Goal: Task Accomplishment & Management: Manage account settings

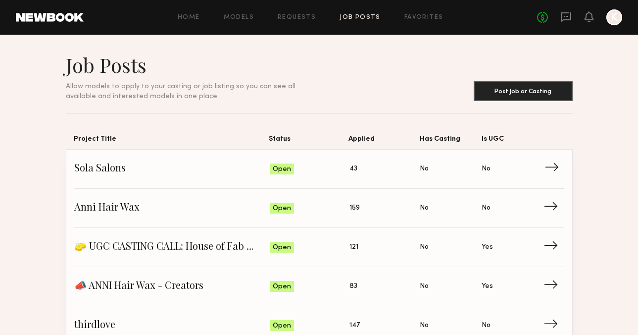
click at [353, 170] on span "43" at bounding box center [353, 168] width 8 height 11
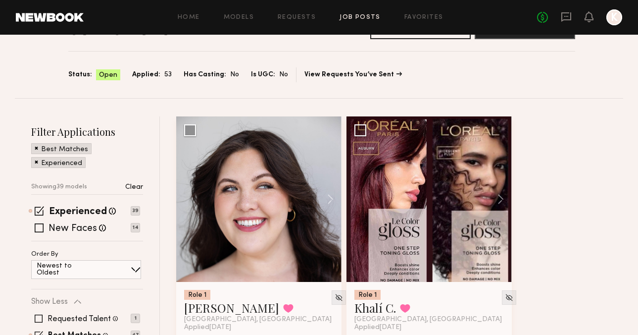
scroll to position [45, 0]
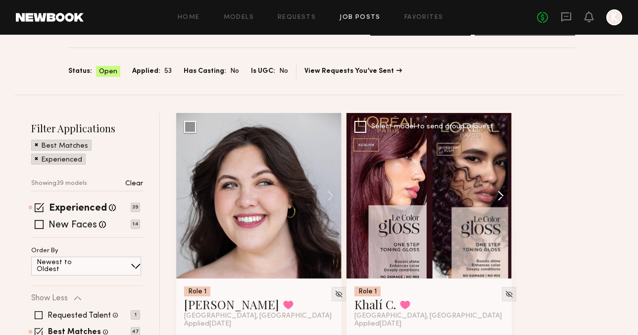
click at [505, 196] on button at bounding box center [496, 195] width 32 height 165
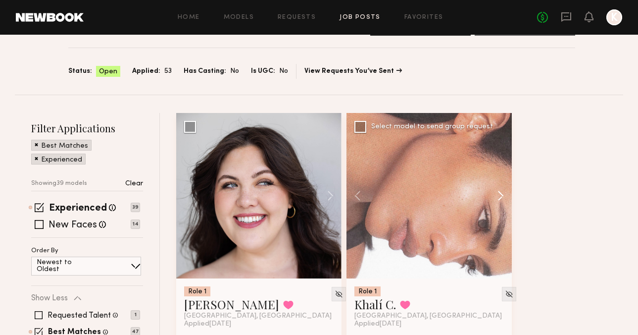
click at [505, 196] on button at bounding box center [496, 195] width 32 height 165
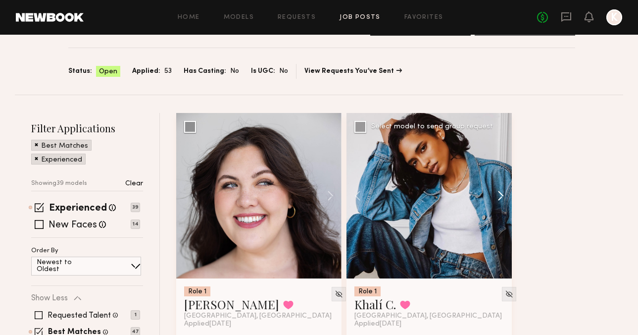
click at [505, 196] on button at bounding box center [496, 195] width 32 height 165
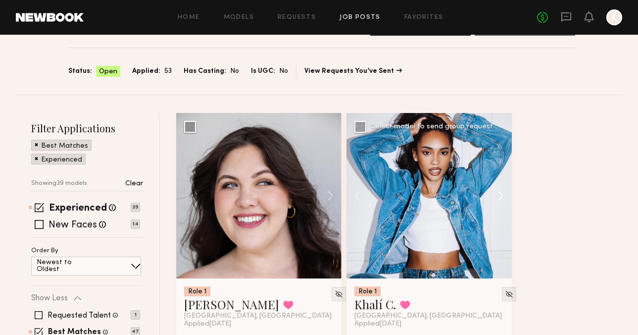
click at [505, 196] on button at bounding box center [496, 195] width 32 height 165
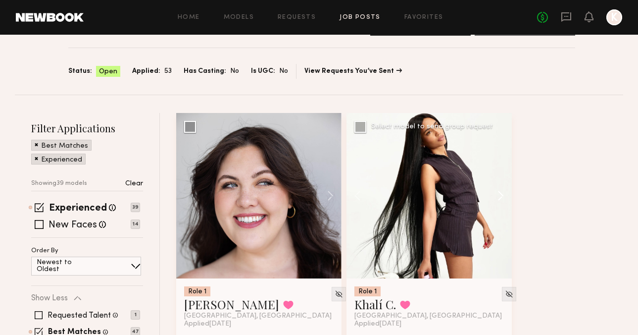
click at [504, 197] on button at bounding box center [496, 195] width 32 height 165
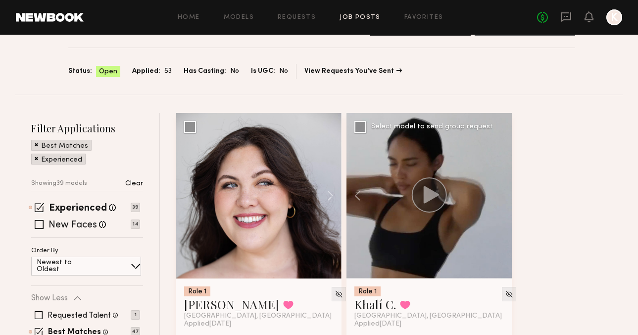
click at [445, 187] on icon at bounding box center [429, 194] width 36 height 35
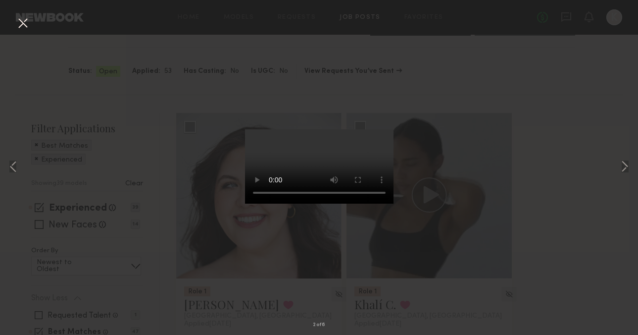
click at [589, 103] on div "2 of 6" at bounding box center [319, 167] width 638 height 335
click at [533, 130] on div "2 of 6" at bounding box center [319, 167] width 638 height 335
click at [33, 24] on div "2 of 6" at bounding box center [319, 167] width 638 height 335
click at [26, 24] on button at bounding box center [23, 24] width 16 height 18
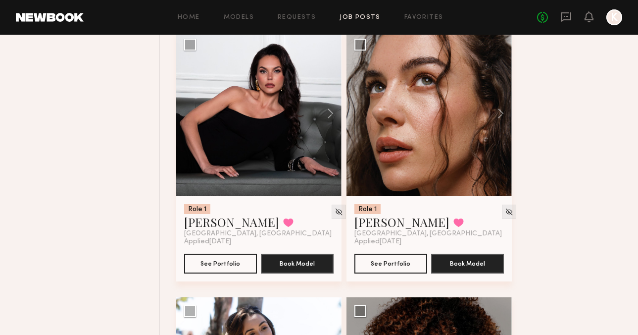
scroll to position [644, 0]
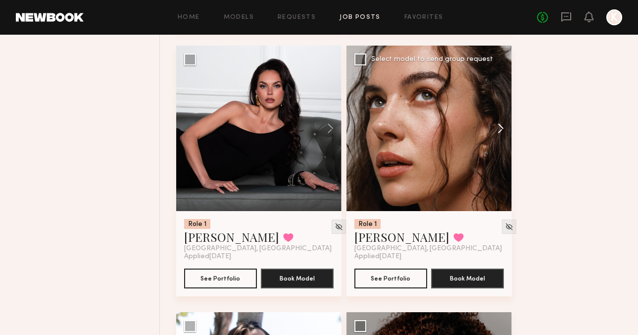
click at [500, 129] on button at bounding box center [496, 128] width 32 height 165
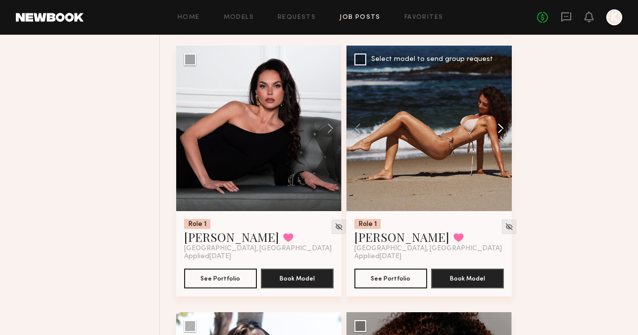
click at [500, 129] on button at bounding box center [496, 128] width 32 height 165
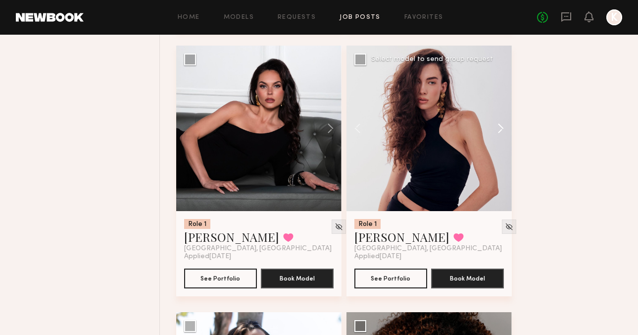
click at [500, 129] on button at bounding box center [496, 128] width 32 height 165
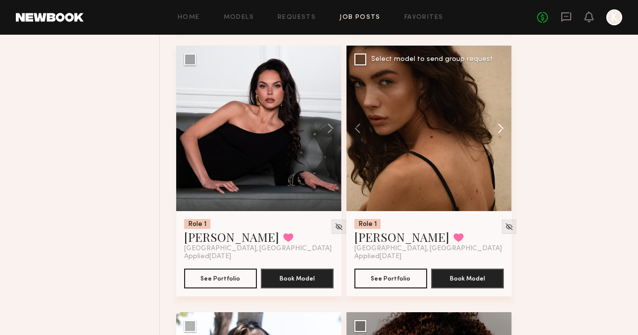
click at [500, 129] on button at bounding box center [496, 128] width 32 height 165
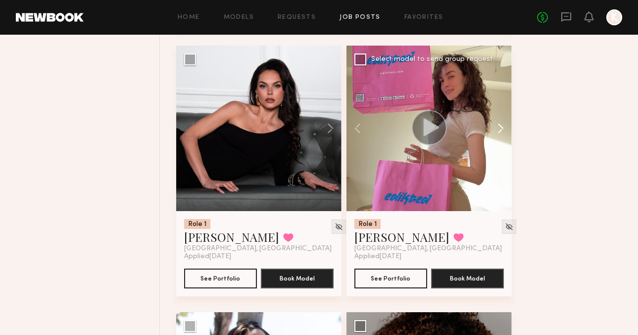
click at [500, 129] on button at bounding box center [496, 128] width 32 height 165
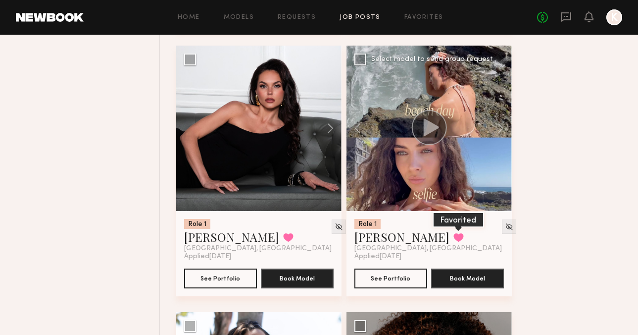
click at [453, 239] on button at bounding box center [458, 237] width 10 height 9
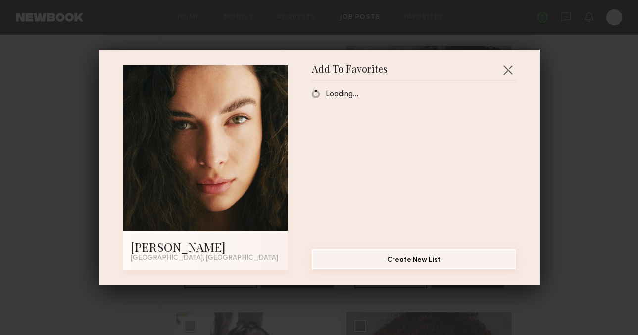
click at [381, 254] on button "Create New List" at bounding box center [414, 259] width 204 height 20
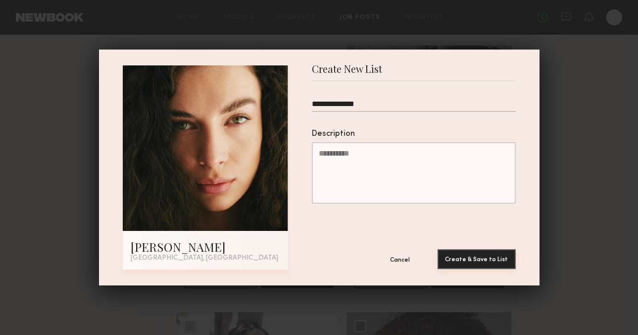
type input "**********"
click at [463, 262] on button "Create & Save to List" at bounding box center [476, 259] width 78 height 20
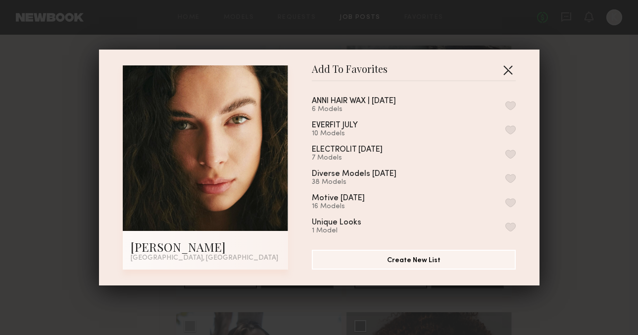
click at [507, 66] on button "button" at bounding box center [508, 70] width 16 height 16
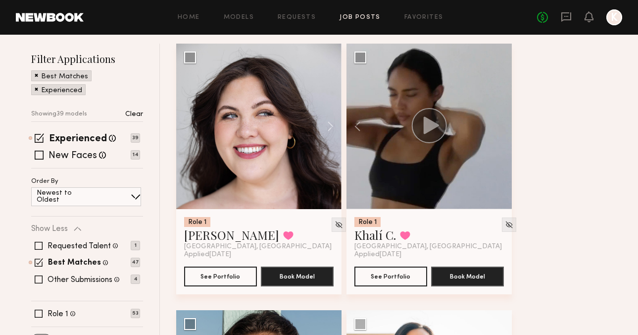
scroll to position [165, 0]
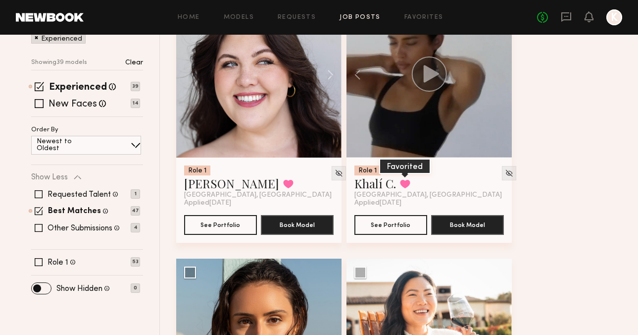
click at [404, 181] on button at bounding box center [405, 183] width 10 height 9
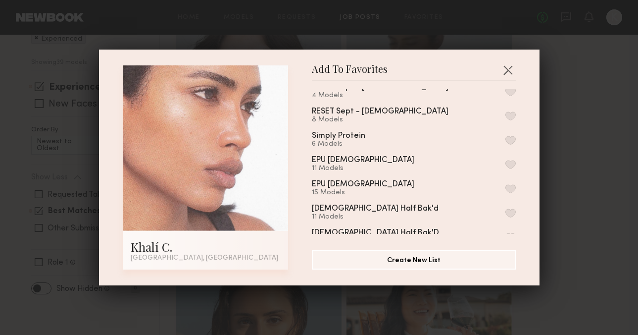
scroll to position [562, 0]
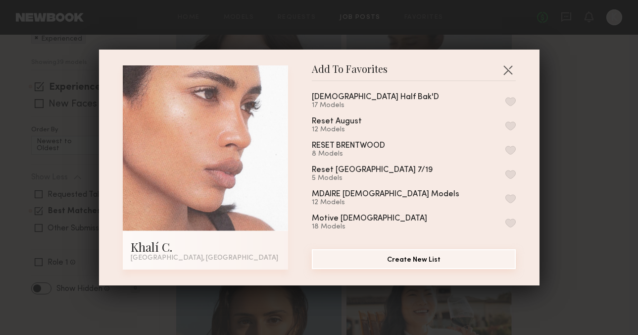
click at [435, 259] on button "Create New List" at bounding box center [414, 259] width 204 height 20
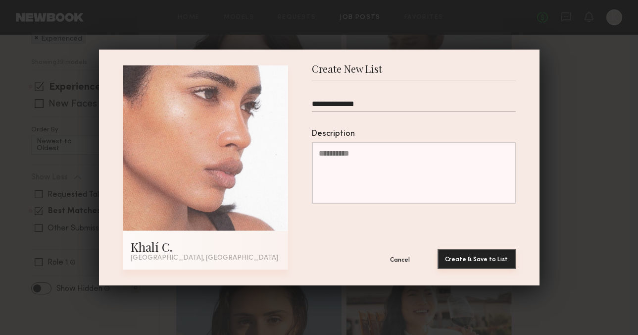
type input "**********"
click at [473, 260] on button "Create & Save to List" at bounding box center [476, 259] width 78 height 20
click at [554, 123] on div "**********" at bounding box center [319, 167] width 638 height 335
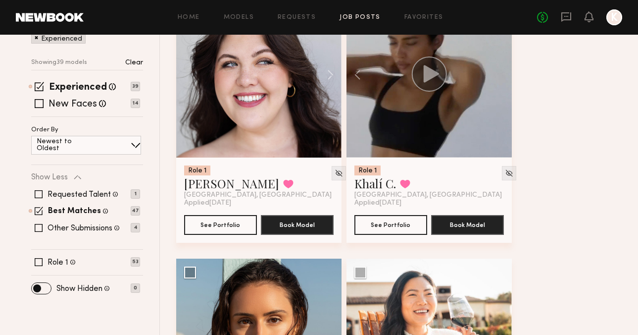
scroll to position [198, 0]
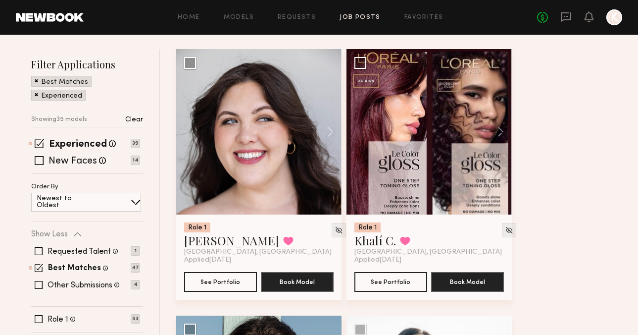
scroll to position [109, 0]
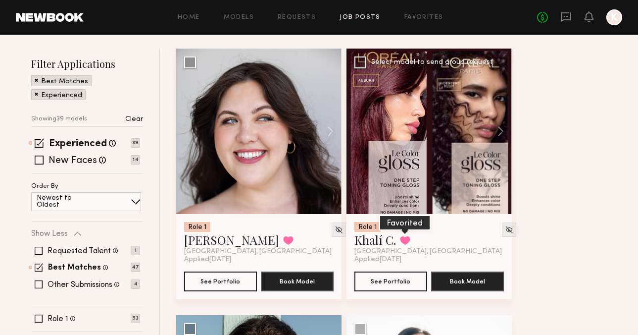
click at [402, 242] on button at bounding box center [405, 240] width 10 height 9
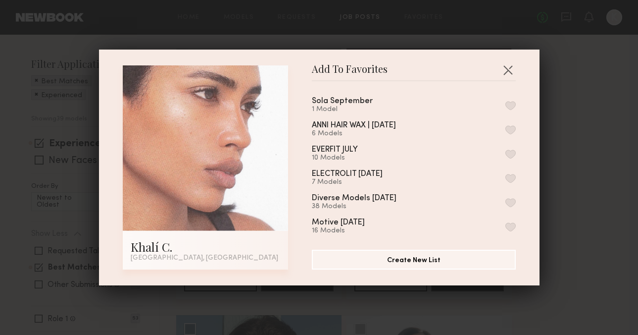
click at [510, 104] on button "button" at bounding box center [510, 105] width 10 height 9
click at [554, 90] on div "Add To Favorites Khalí C. Los Angeles, CA Add To Favorites Sola September 2 Mod…" at bounding box center [319, 167] width 638 height 335
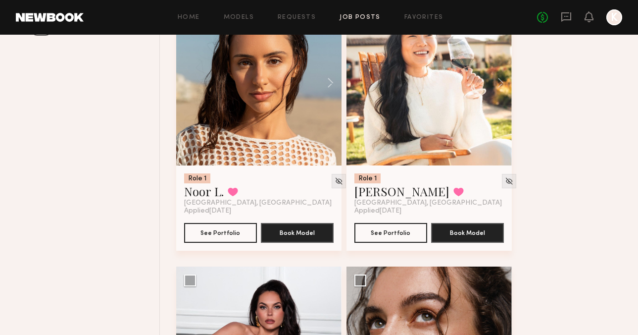
scroll to position [413, 0]
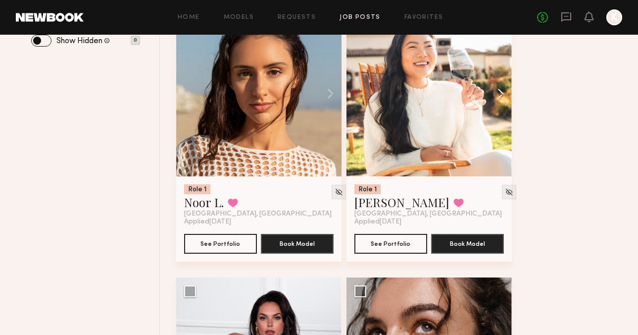
click at [499, 96] on button at bounding box center [496, 93] width 32 height 165
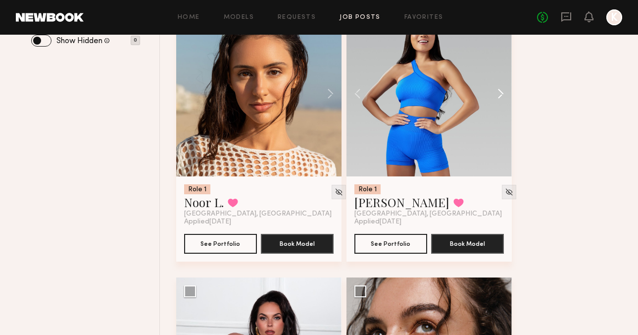
scroll to position [369, 0]
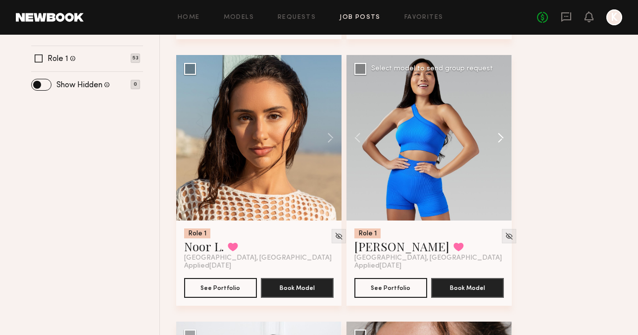
click at [504, 138] on button at bounding box center [496, 137] width 32 height 165
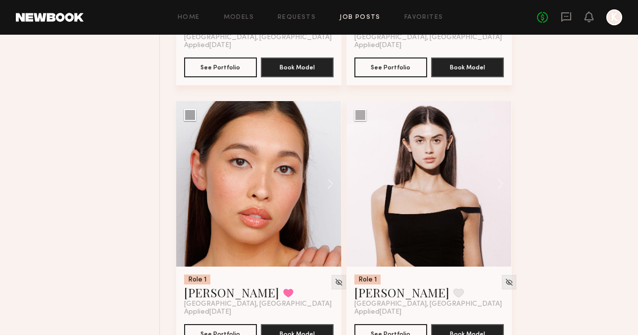
scroll to position [1170, 0]
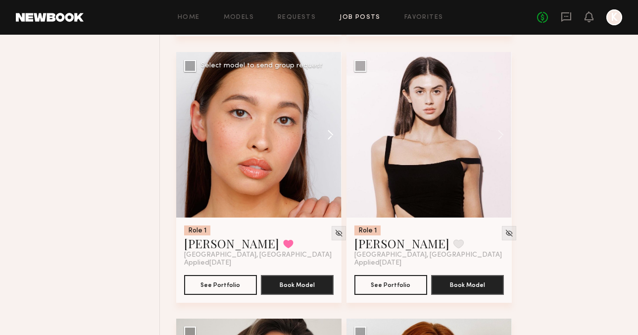
click at [324, 124] on button at bounding box center [326, 134] width 32 height 165
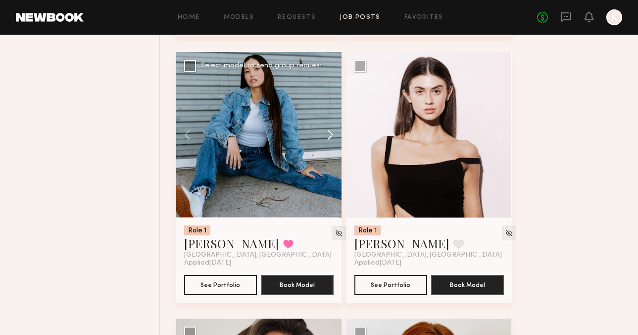
click at [328, 137] on button at bounding box center [326, 134] width 32 height 165
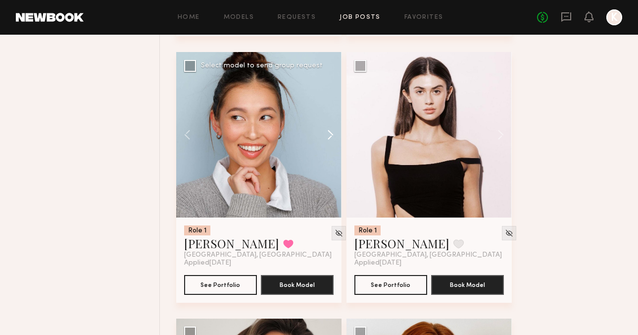
click at [328, 137] on button at bounding box center [326, 134] width 32 height 165
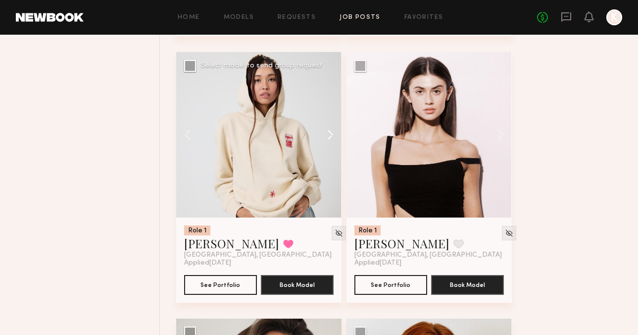
click at [328, 137] on button at bounding box center [326, 134] width 32 height 165
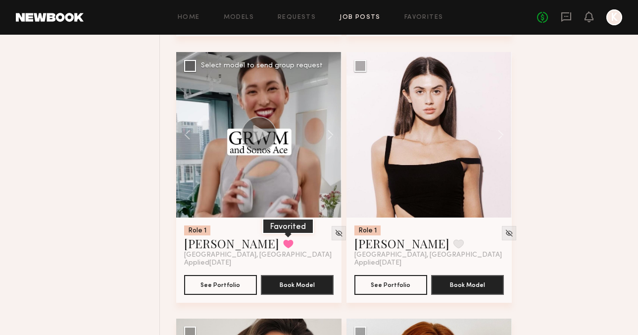
click at [283, 241] on button at bounding box center [288, 243] width 10 height 9
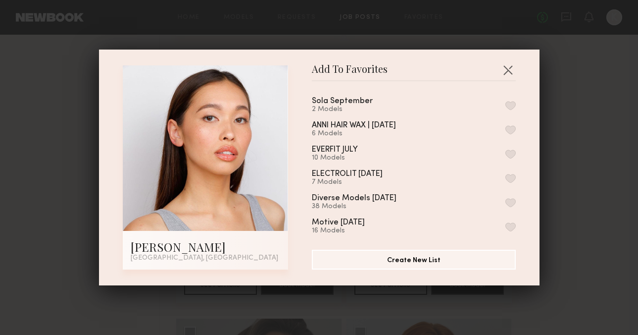
click at [510, 105] on button "button" at bounding box center [510, 105] width 10 height 9
click at [581, 99] on div "Add To Favorites Mariko M. Los Angeles, CA Add To Favorites Sola September 3 Mo…" at bounding box center [319, 167] width 638 height 335
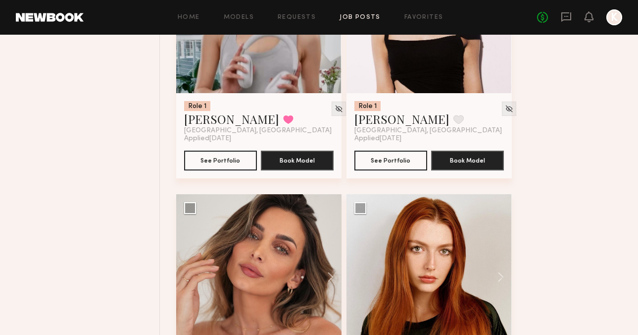
scroll to position [1379, 0]
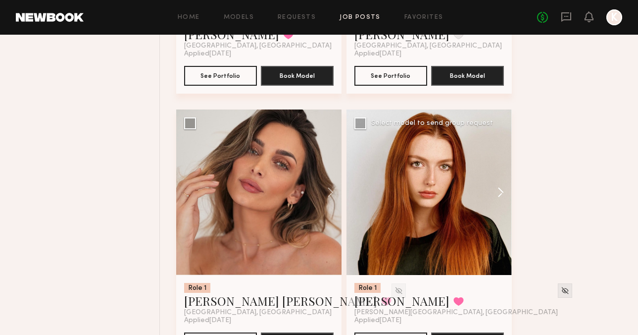
click at [502, 183] on button at bounding box center [496, 191] width 32 height 165
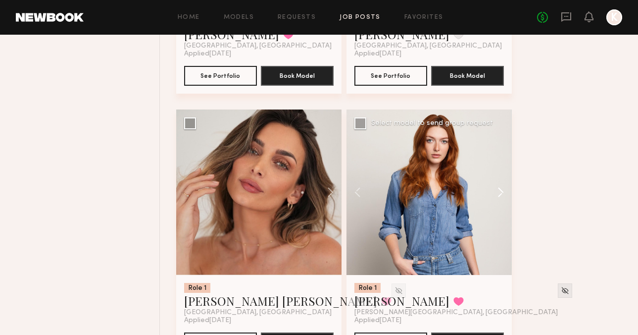
click at [502, 183] on button at bounding box center [496, 191] width 32 height 165
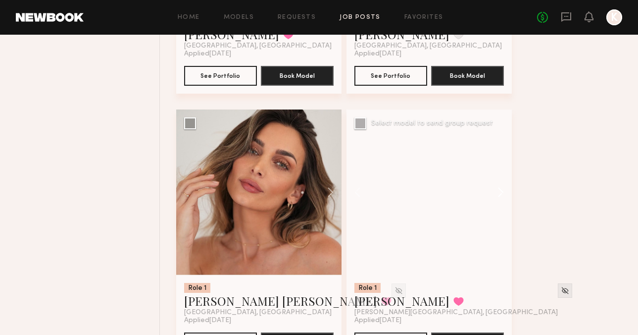
scroll to position [1420, 0]
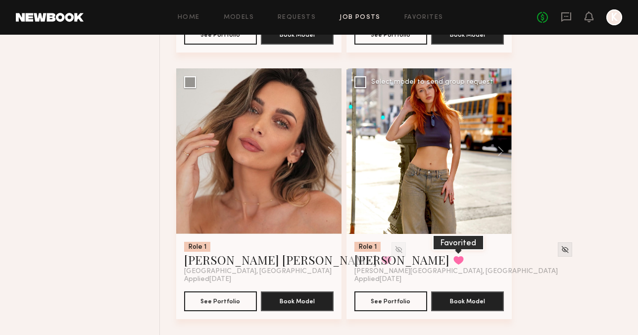
click at [453, 263] on button at bounding box center [458, 259] width 10 height 9
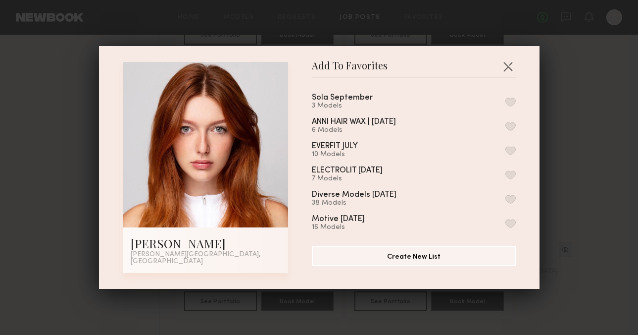
click at [511, 100] on button "button" at bounding box center [510, 101] width 10 height 9
click at [567, 97] on div "Add To Favorites Annika R. Sherman Oaks, CA Add To Favorites Sola September 4 M…" at bounding box center [319, 167] width 638 height 335
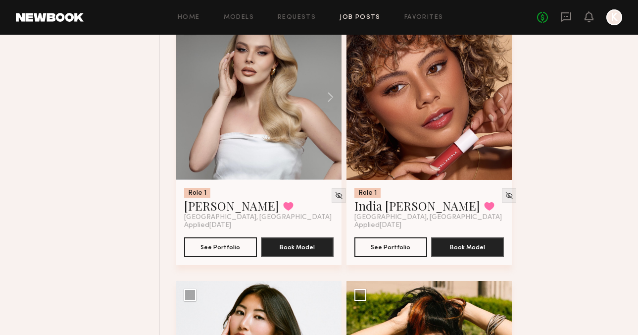
scroll to position [2270, 0]
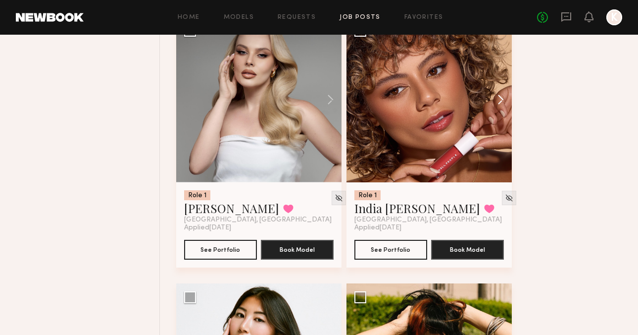
click at [494, 104] on button at bounding box center [496, 99] width 32 height 165
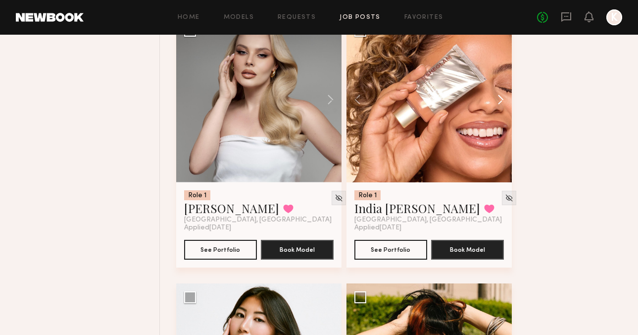
scroll to position [2496, 0]
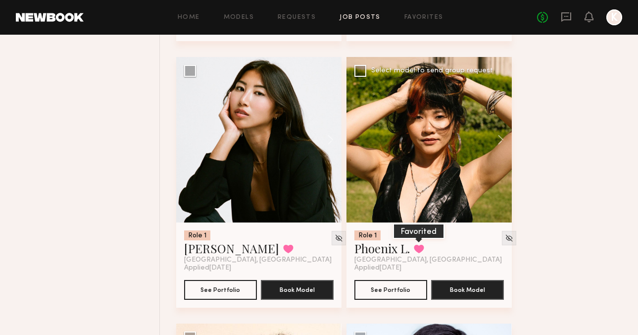
click at [420, 252] on button at bounding box center [419, 248] width 10 height 9
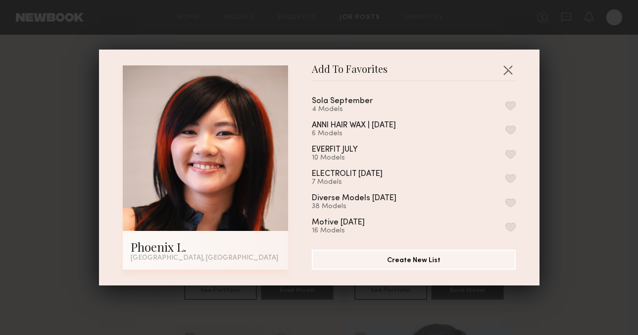
click at [506, 108] on button "button" at bounding box center [510, 105] width 10 height 9
click at [561, 94] on div "Add To Favorites Phoenix L. Los Angeles, CA Add To Favorites Sola September 5 M…" at bounding box center [319, 167] width 638 height 335
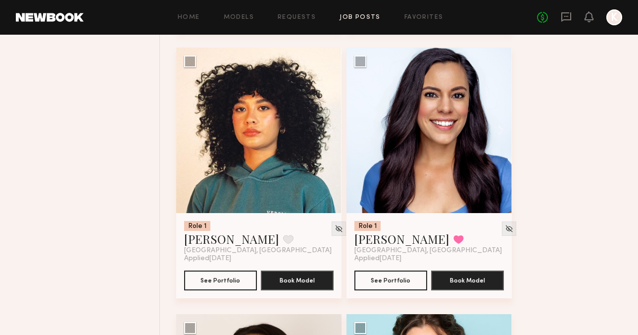
scroll to position [2776, 0]
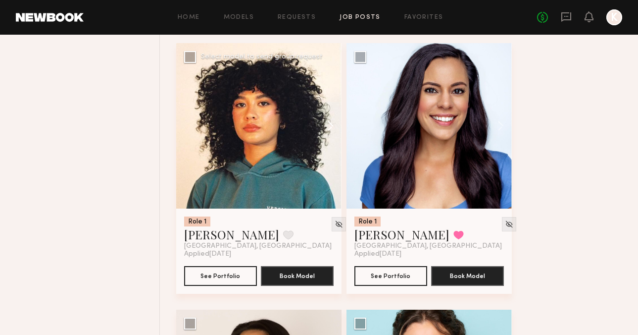
click at [326, 133] on button at bounding box center [326, 125] width 32 height 165
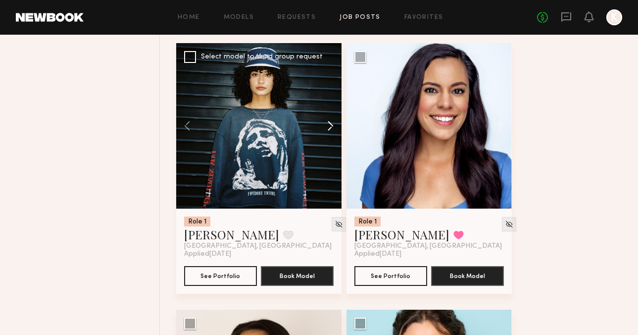
click at [326, 133] on button at bounding box center [326, 125] width 32 height 165
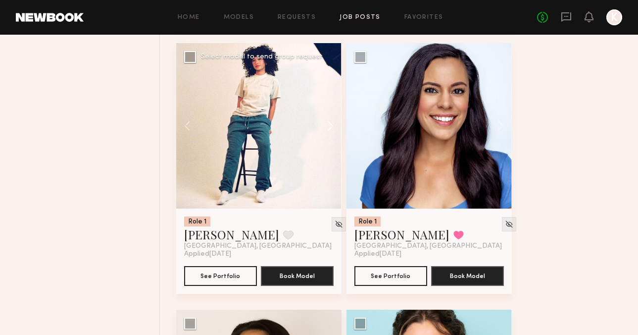
click at [326, 134] on button at bounding box center [326, 125] width 32 height 165
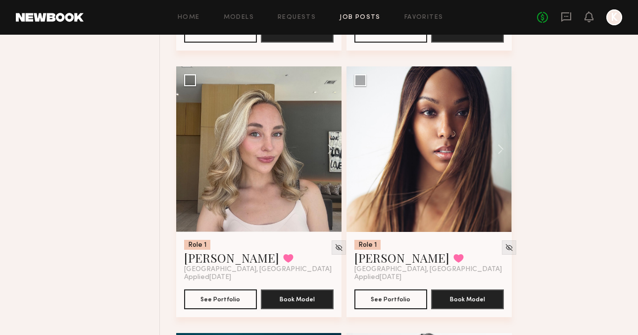
scroll to position [3552, 0]
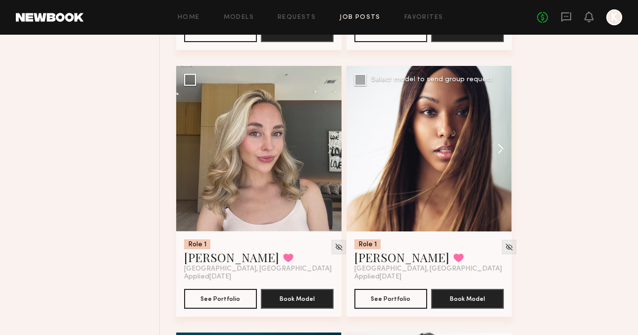
click at [497, 149] on button at bounding box center [496, 148] width 32 height 165
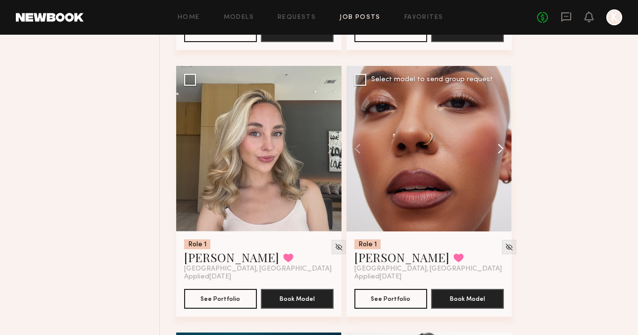
click at [497, 149] on button at bounding box center [496, 148] width 32 height 165
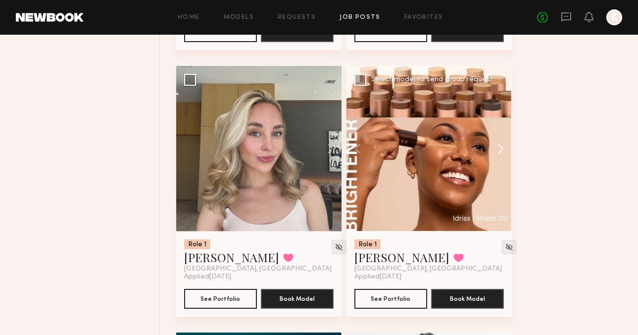
click at [497, 149] on button at bounding box center [496, 148] width 32 height 165
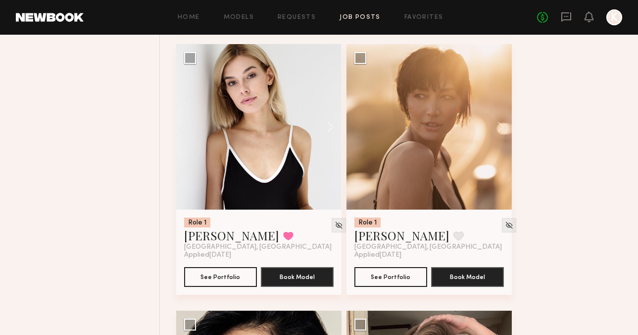
scroll to position [4109, 0]
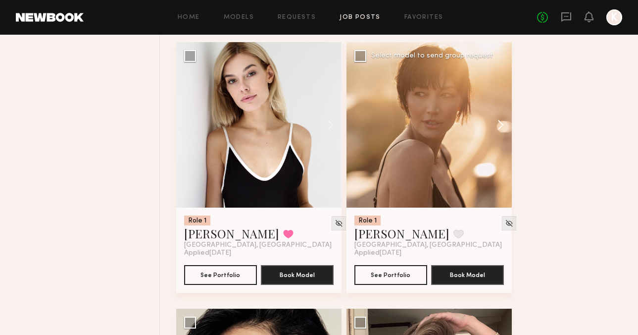
click at [500, 134] on button at bounding box center [496, 124] width 32 height 165
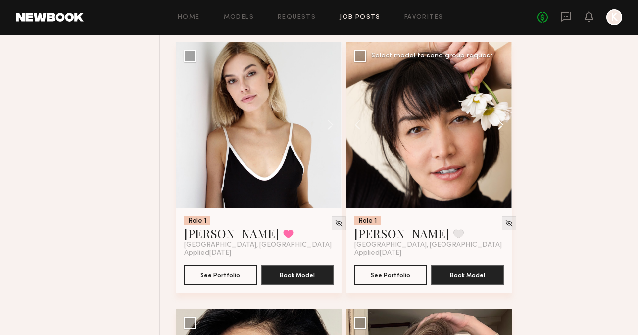
click at [498, 132] on button at bounding box center [496, 124] width 32 height 165
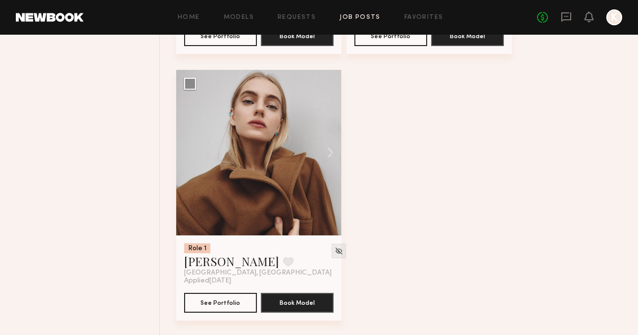
scroll to position [4619, 0]
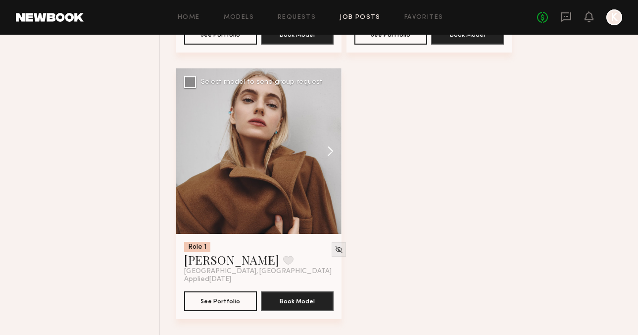
click at [319, 152] on button at bounding box center [326, 150] width 32 height 165
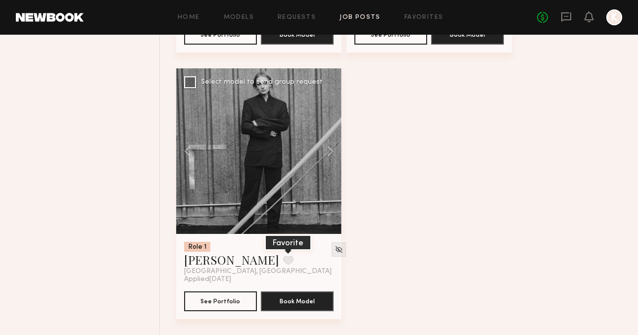
click at [283, 260] on button at bounding box center [288, 259] width 10 height 9
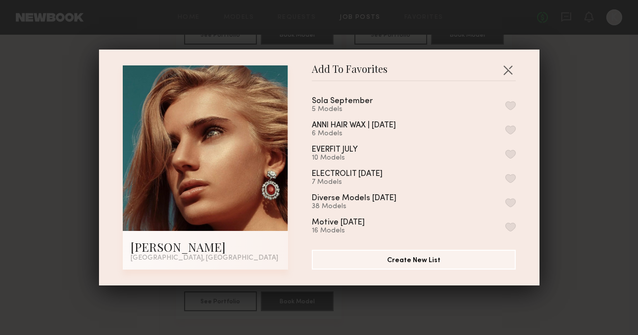
click at [508, 103] on button "button" at bounding box center [510, 105] width 10 height 9
click at [567, 91] on div "Add To Favorites Anzhela D. Los Angeles, CA Add To Favorites Sola September 6 M…" at bounding box center [319, 167] width 638 height 335
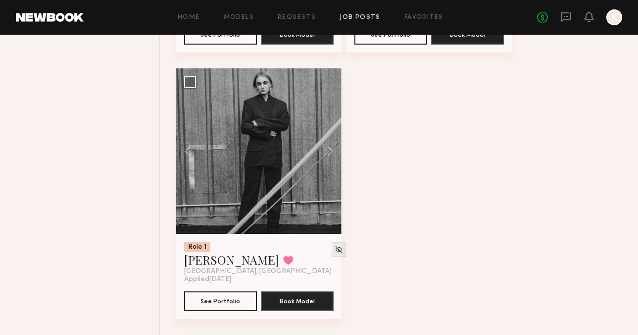
scroll to position [4379, 0]
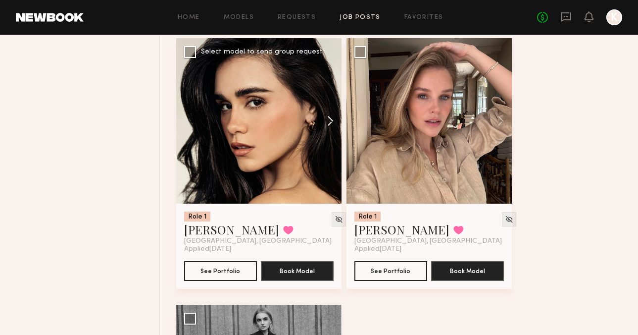
click at [336, 129] on button at bounding box center [326, 120] width 32 height 165
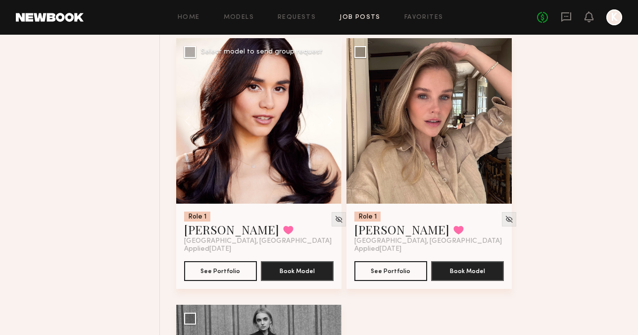
click at [335, 126] on button at bounding box center [326, 120] width 32 height 165
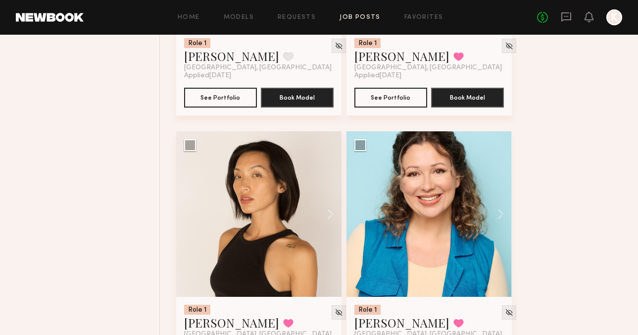
scroll to position [2940, 0]
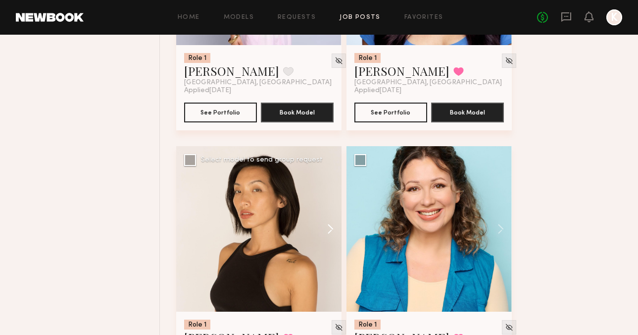
click at [323, 229] on button at bounding box center [326, 228] width 32 height 165
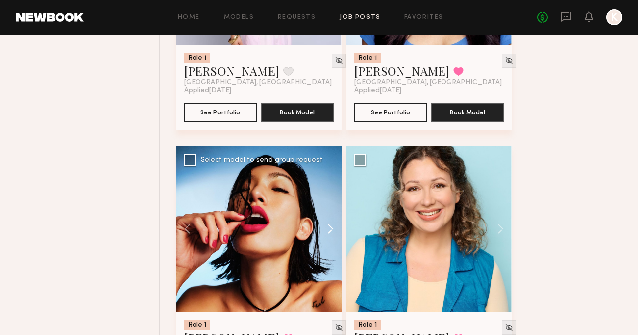
click at [323, 229] on button at bounding box center [326, 228] width 32 height 165
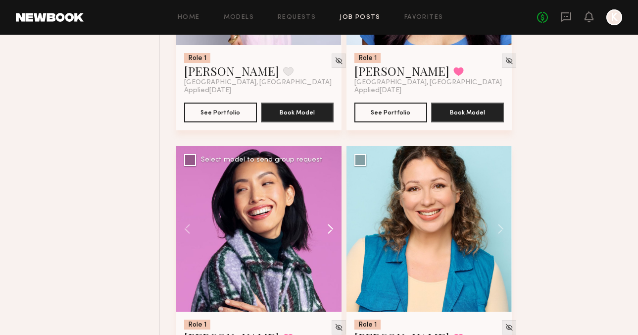
click at [323, 229] on button at bounding box center [326, 228] width 32 height 165
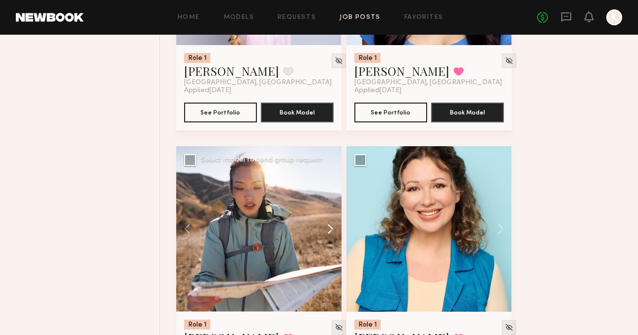
click at [323, 229] on button at bounding box center [326, 228] width 32 height 165
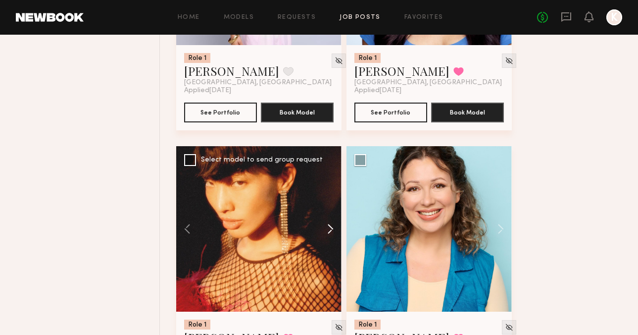
click at [323, 229] on button at bounding box center [326, 228] width 32 height 165
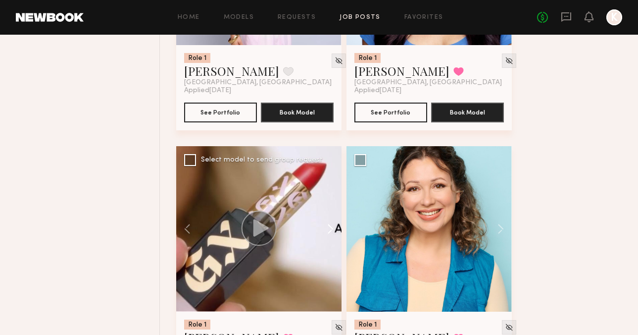
click at [323, 229] on button at bounding box center [326, 228] width 32 height 165
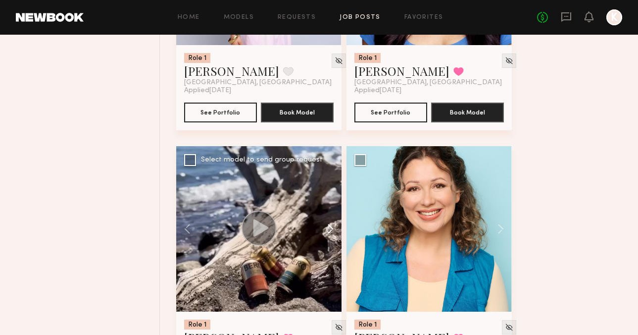
click at [323, 229] on button at bounding box center [326, 228] width 32 height 165
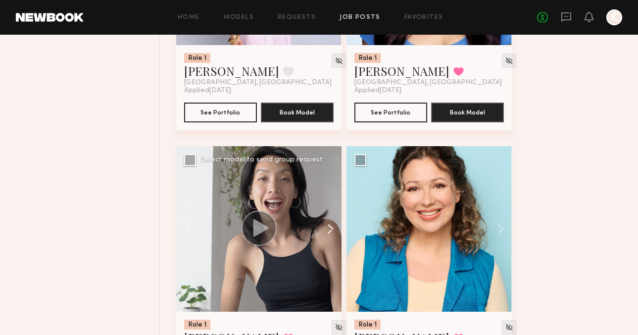
click at [323, 228] on button at bounding box center [326, 228] width 32 height 165
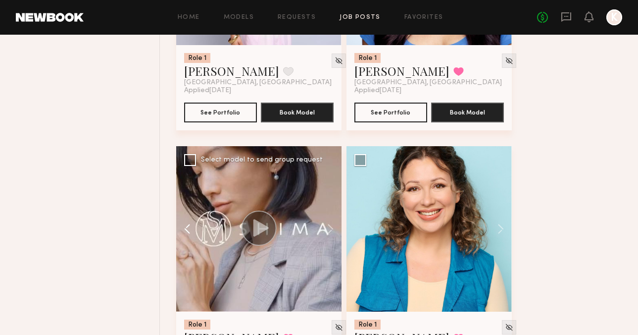
click at [184, 227] on button at bounding box center [192, 228] width 32 height 165
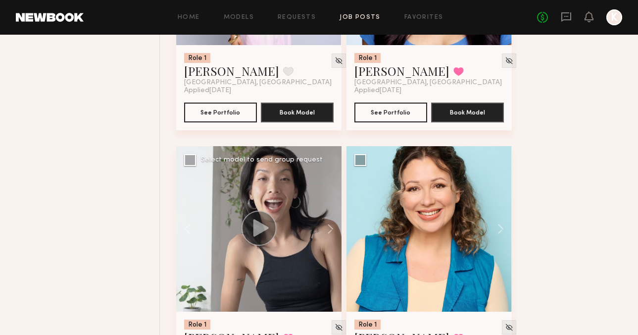
click at [251, 227] on circle at bounding box center [258, 227] width 35 height 35
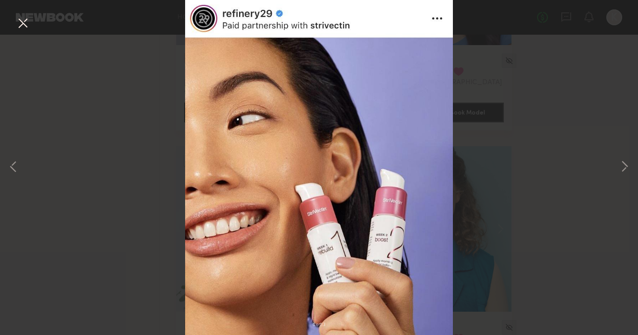
click at [528, 173] on div "8 of 13" at bounding box center [319, 167] width 638 height 335
click at [26, 25] on button at bounding box center [23, 24] width 16 height 18
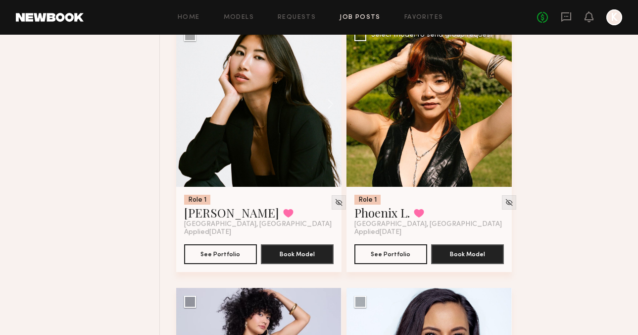
scroll to position [2796, 0]
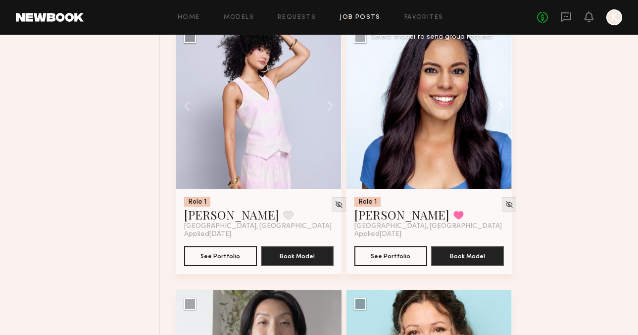
click at [498, 102] on button at bounding box center [496, 105] width 32 height 165
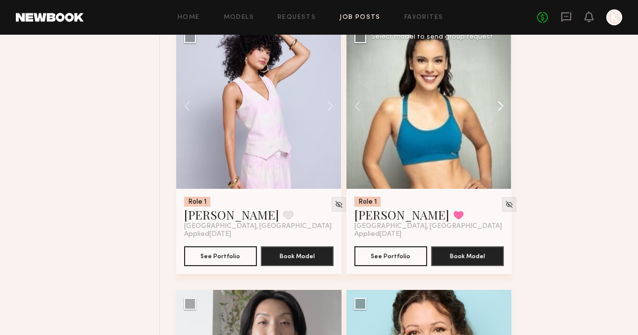
click at [498, 102] on button at bounding box center [496, 105] width 32 height 165
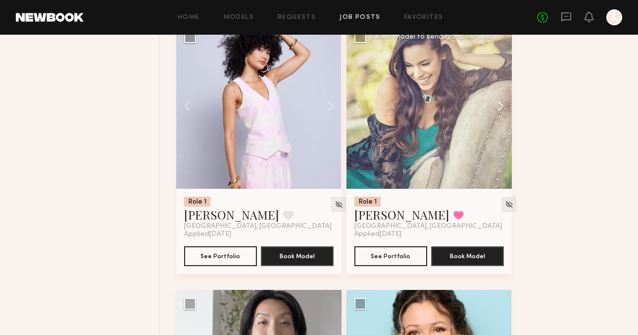
click at [498, 102] on button at bounding box center [496, 105] width 32 height 165
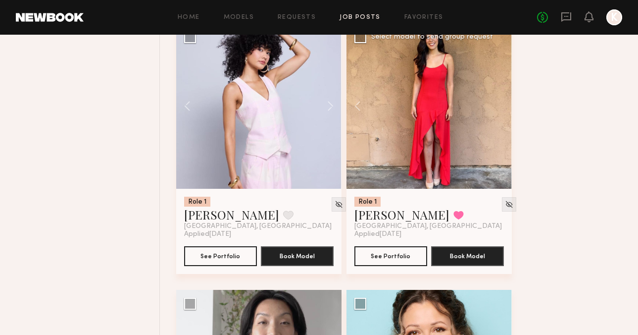
click at [498, 102] on div at bounding box center [428, 105] width 165 height 165
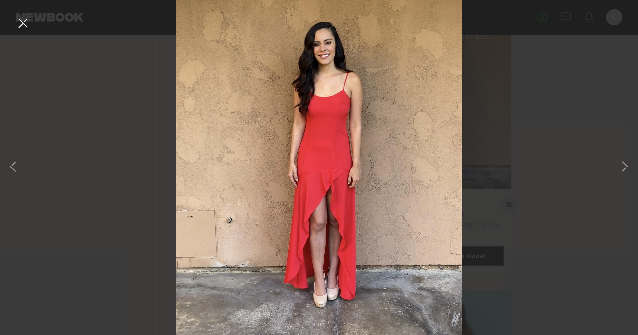
click at [526, 103] on div "4 of 4" at bounding box center [319, 167] width 638 height 335
click at [23, 24] on button at bounding box center [23, 24] width 16 height 18
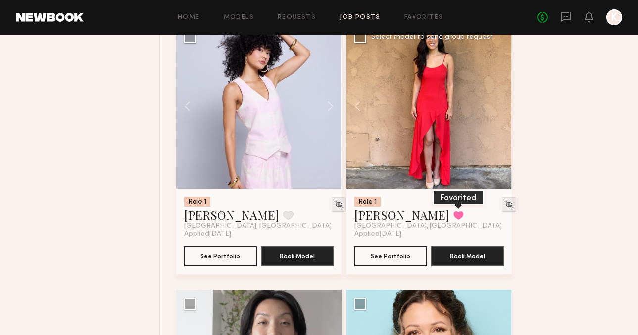
click at [453, 214] on button at bounding box center [458, 214] width 10 height 9
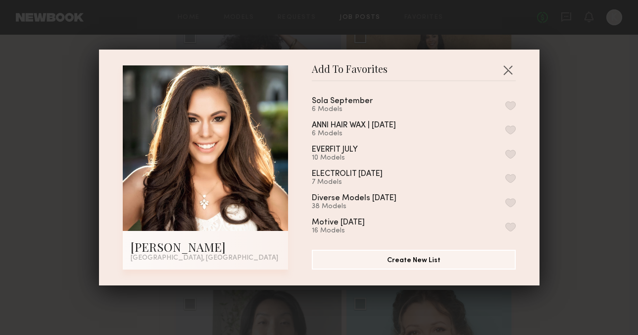
click at [511, 103] on button "button" at bounding box center [510, 105] width 10 height 9
click at [570, 129] on div "Add To Favorites Brittany B. Los Angeles, CA Add To Favorites Sola September 7 …" at bounding box center [319, 167] width 638 height 335
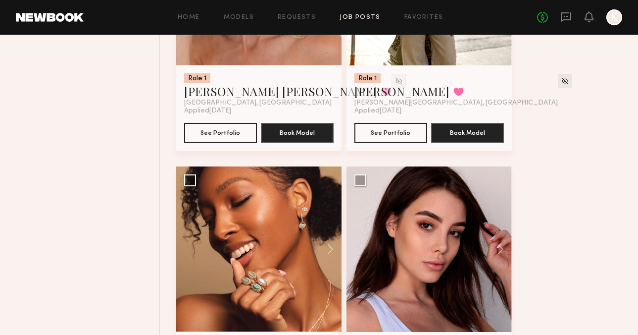
scroll to position [1595, 0]
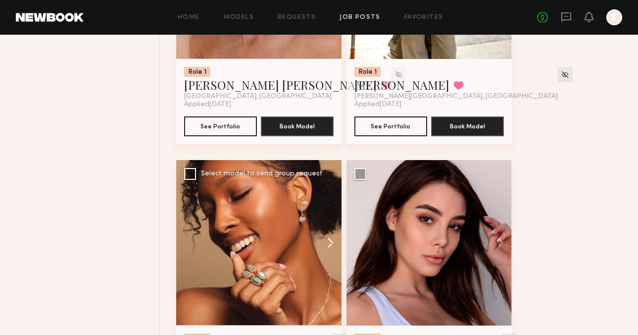
click at [330, 238] on button at bounding box center [326, 242] width 32 height 165
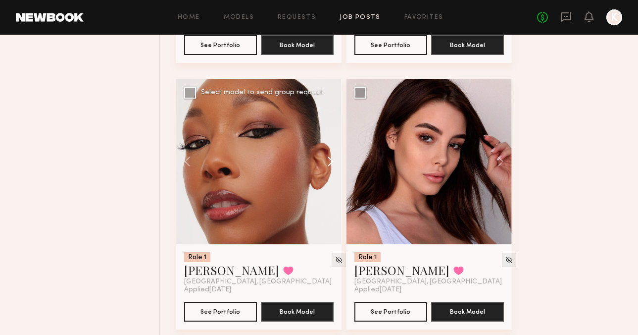
scroll to position [1698, 0]
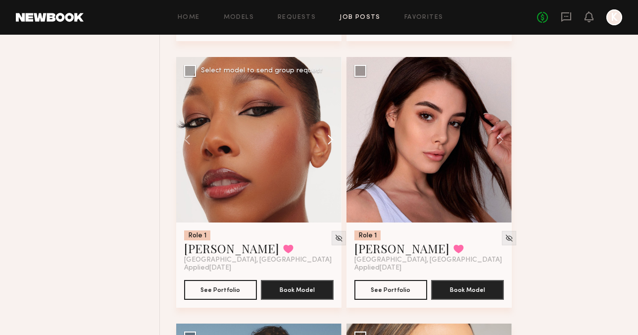
click at [329, 138] on button at bounding box center [326, 139] width 32 height 165
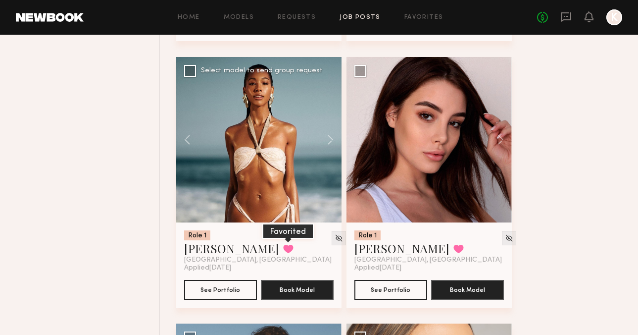
click at [283, 253] on button at bounding box center [288, 248] width 10 height 9
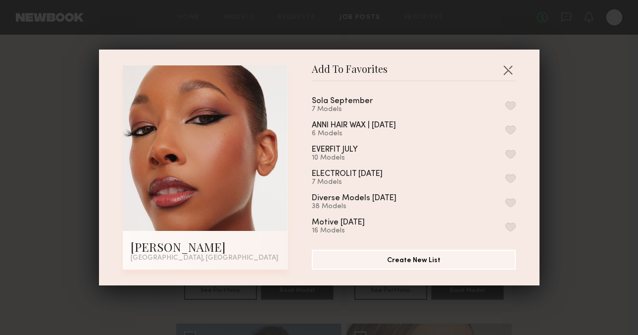
click at [511, 108] on button "button" at bounding box center [510, 105] width 10 height 9
click at [568, 107] on div "Add To Favorites Alexis T. Los Angeles, CA Add To Favorites Sola September 8 Mo…" at bounding box center [319, 167] width 638 height 335
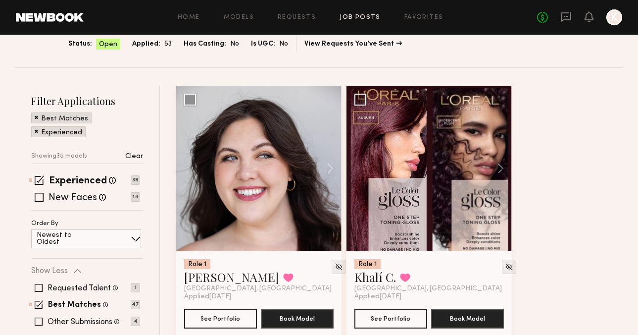
scroll to position [0, 0]
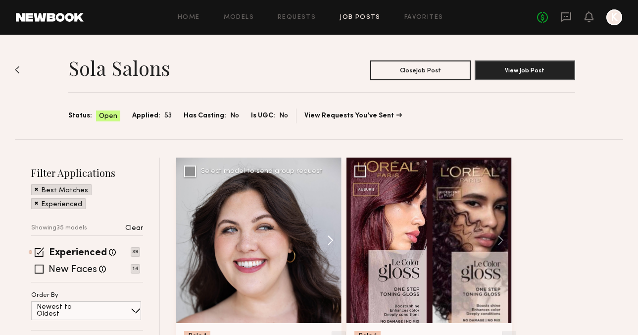
click at [333, 244] on button at bounding box center [326, 239] width 32 height 165
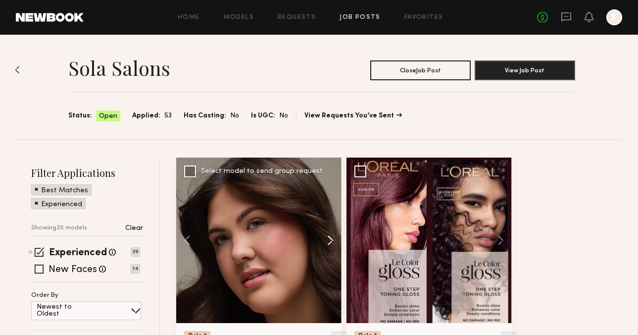
click at [333, 244] on button at bounding box center [326, 239] width 32 height 165
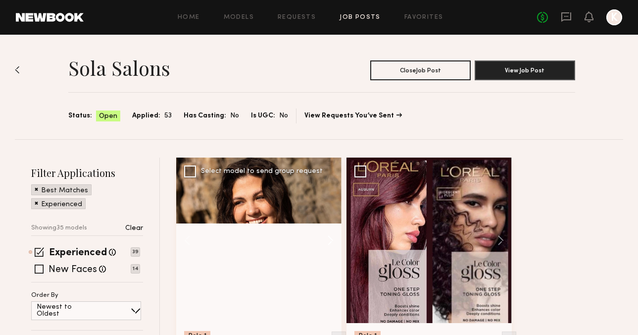
click at [332, 243] on button at bounding box center [326, 239] width 32 height 165
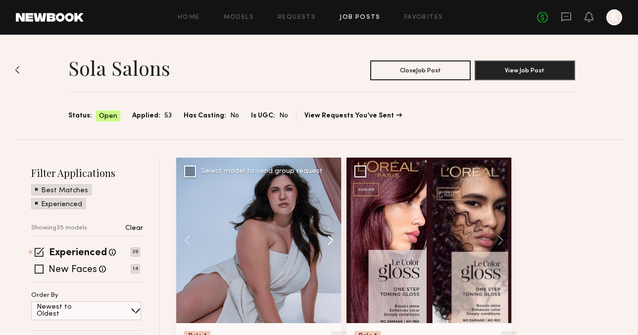
click at [332, 243] on button at bounding box center [326, 239] width 32 height 165
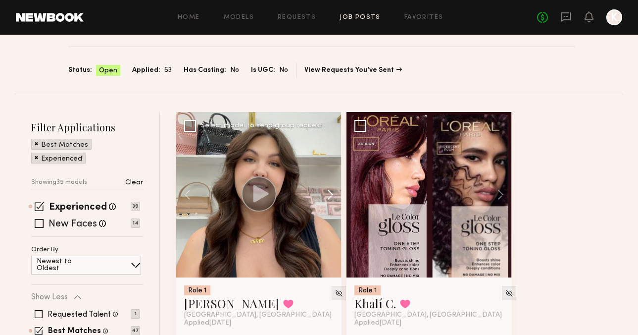
scroll to position [54, 0]
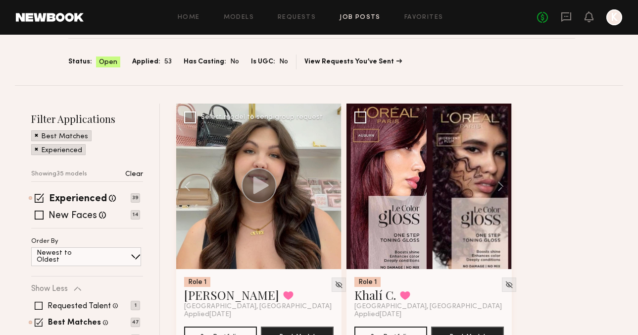
click at [250, 171] on circle at bounding box center [258, 185] width 35 height 35
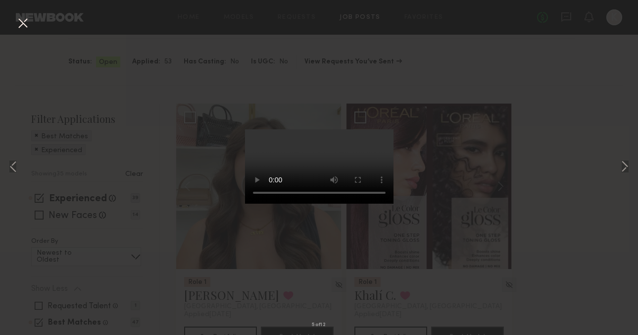
click at [506, 115] on div "5 of 12" at bounding box center [319, 167] width 638 height 335
click at [22, 21] on button at bounding box center [23, 24] width 16 height 18
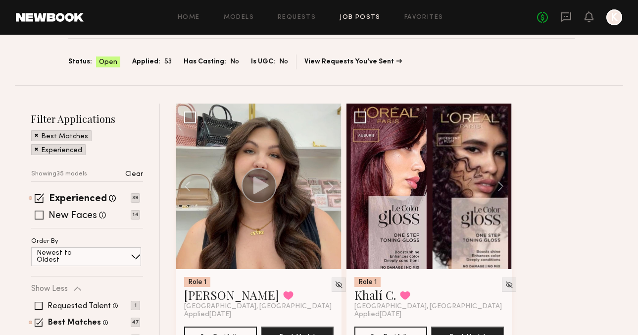
click at [39, 211] on span at bounding box center [39, 214] width 9 height 9
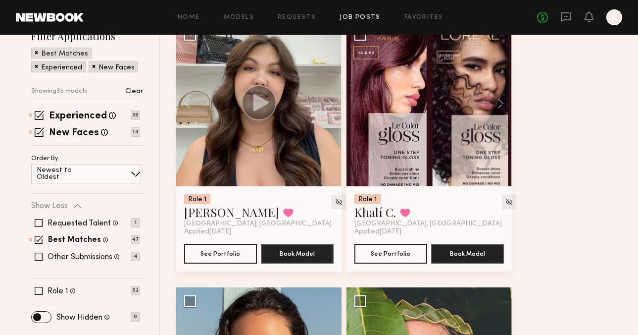
scroll to position [158, 0]
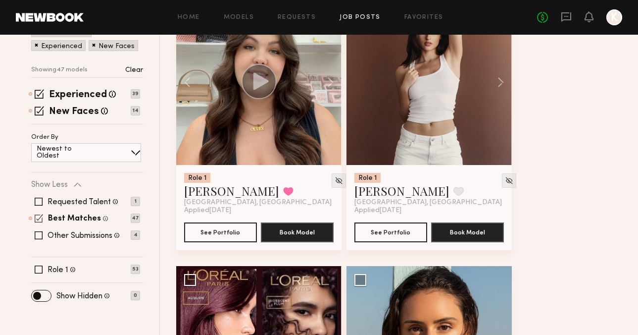
click at [40, 215] on span at bounding box center [39, 218] width 8 height 8
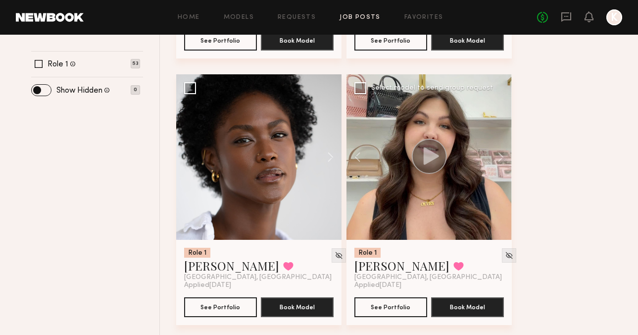
scroll to position [357, 0]
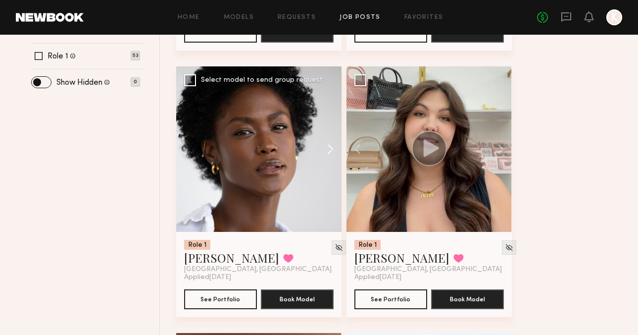
click at [331, 143] on button at bounding box center [326, 148] width 32 height 165
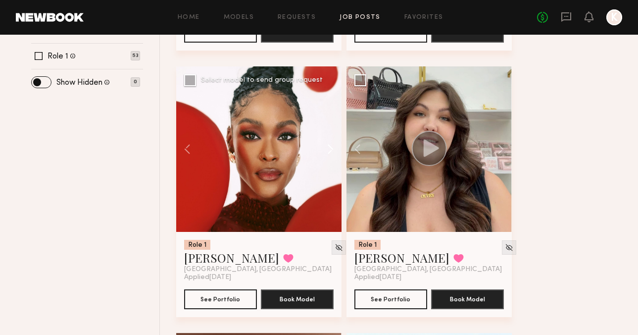
click at [331, 143] on button at bounding box center [326, 148] width 32 height 165
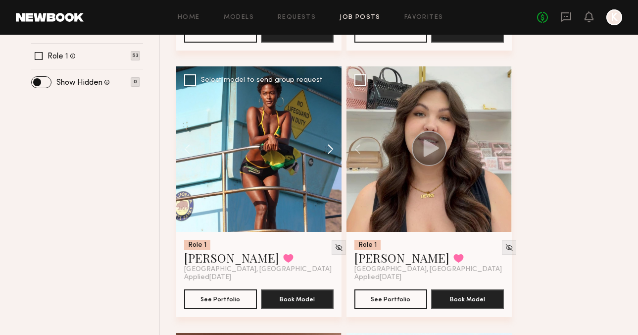
click at [331, 145] on button at bounding box center [326, 148] width 32 height 165
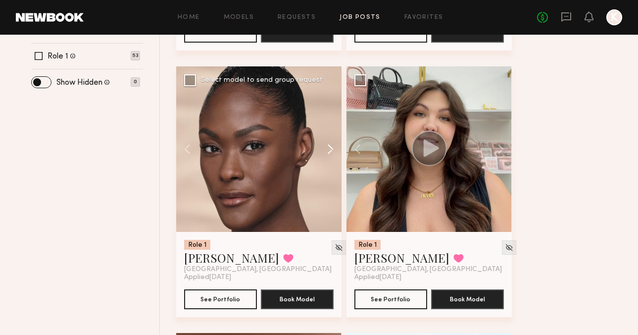
click at [331, 145] on button at bounding box center [326, 148] width 32 height 165
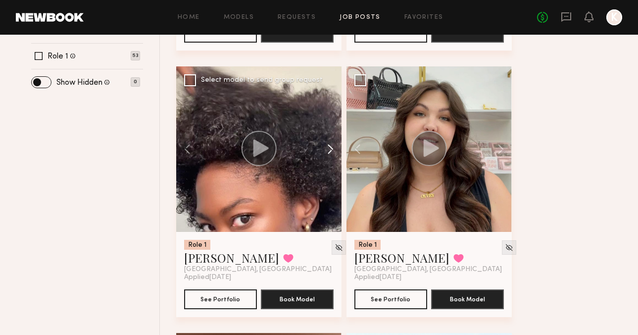
click at [331, 145] on button at bounding box center [326, 148] width 32 height 165
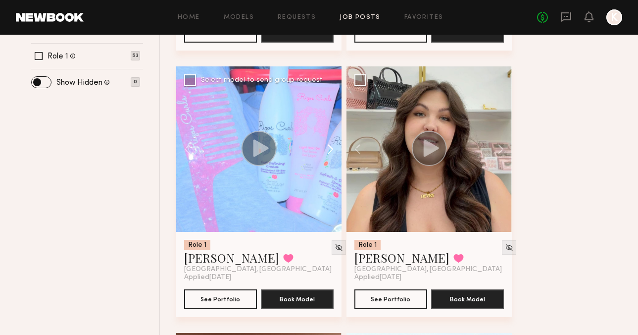
click at [331, 145] on button at bounding box center [326, 148] width 32 height 165
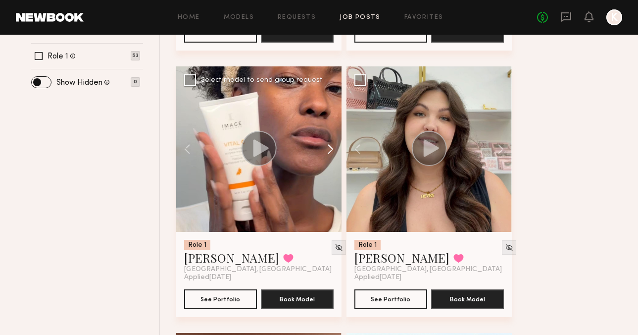
click at [331, 145] on button at bounding box center [326, 148] width 32 height 165
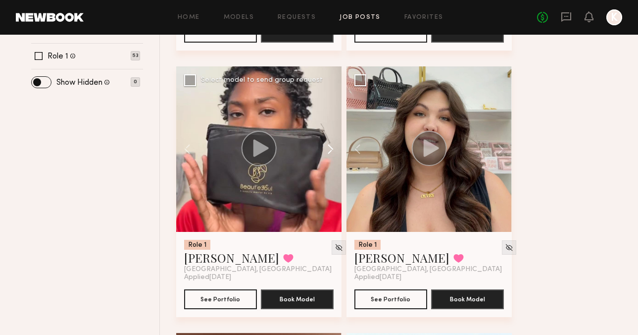
click at [330, 152] on button at bounding box center [326, 148] width 32 height 165
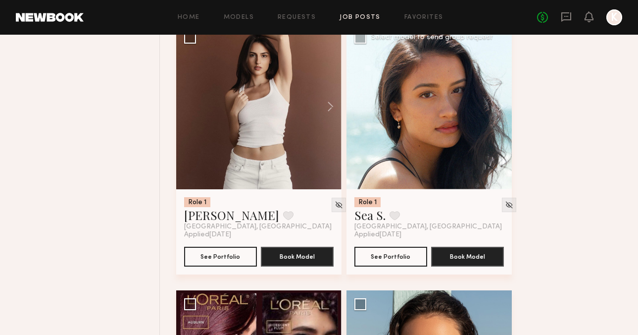
scroll to position [667, 0]
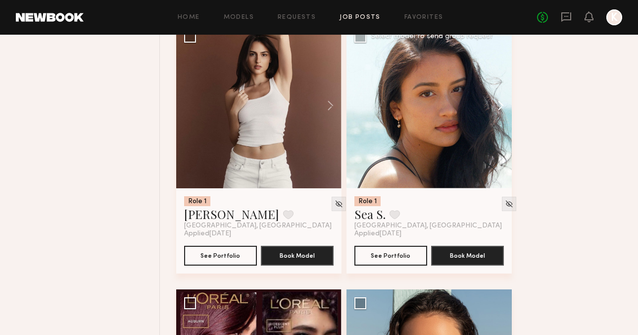
click at [500, 102] on button at bounding box center [496, 105] width 32 height 165
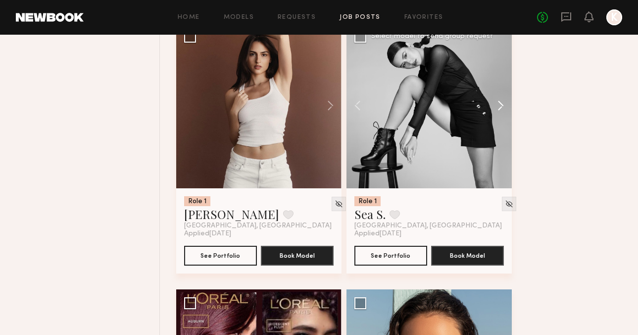
click at [500, 102] on button at bounding box center [496, 105] width 32 height 165
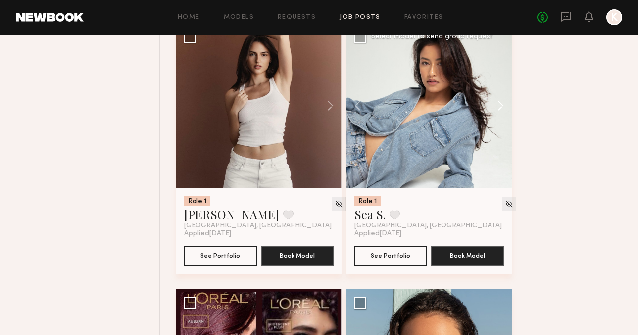
click at [500, 102] on button at bounding box center [496, 105] width 32 height 165
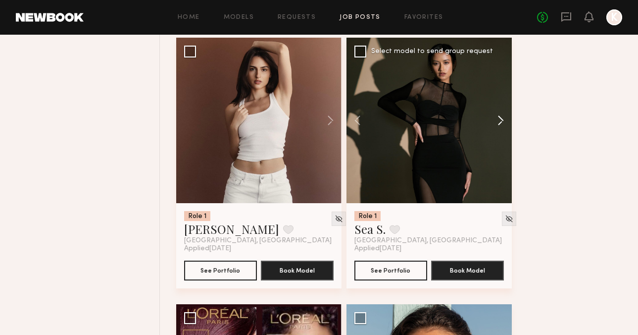
scroll to position [640, 0]
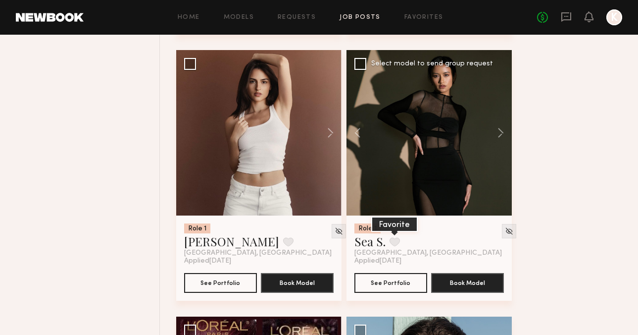
click at [396, 243] on button at bounding box center [394, 241] width 10 height 9
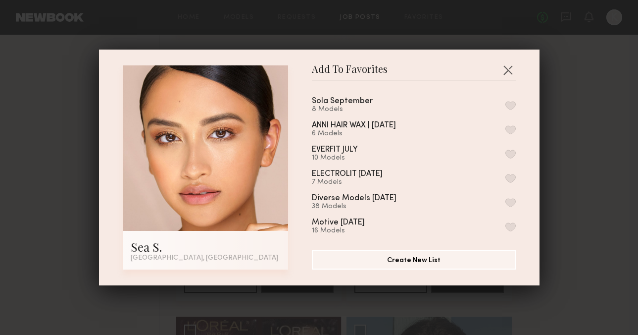
click at [509, 105] on button "button" at bounding box center [510, 105] width 10 height 9
click at [549, 104] on div "Add To Favorites Sea S. Los Angeles, CA Add To Favorites Sola September 9 Model…" at bounding box center [319, 167] width 638 height 335
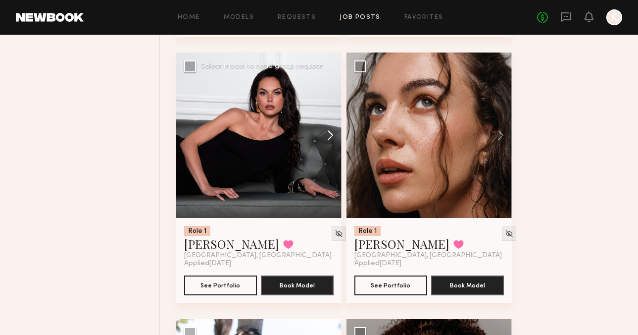
scroll to position [1433, 0]
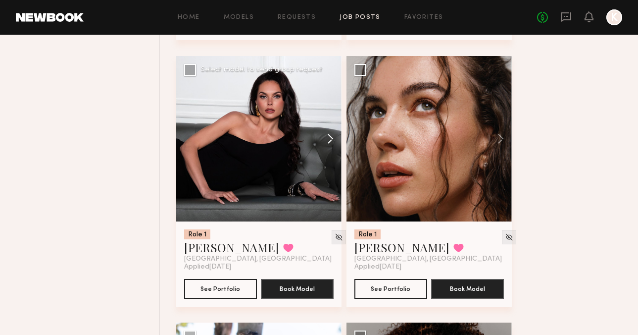
click at [332, 144] on button at bounding box center [326, 138] width 32 height 165
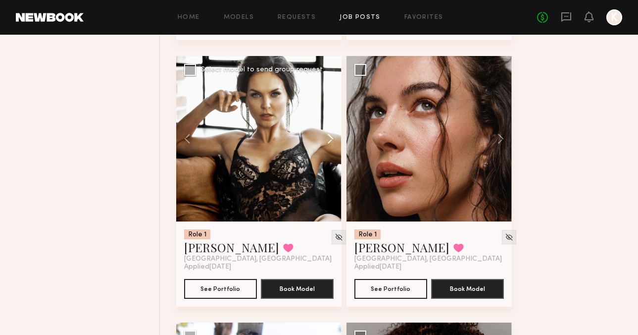
click at [331, 143] on button at bounding box center [326, 138] width 32 height 165
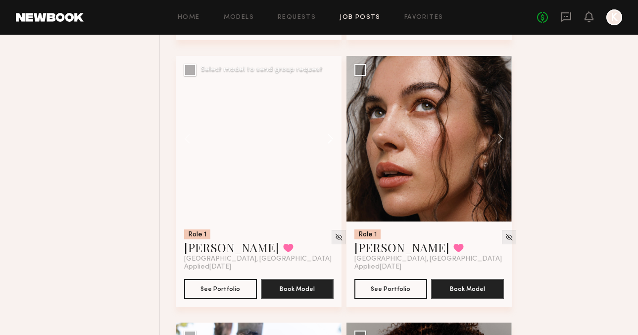
click at [329, 138] on button at bounding box center [326, 138] width 32 height 165
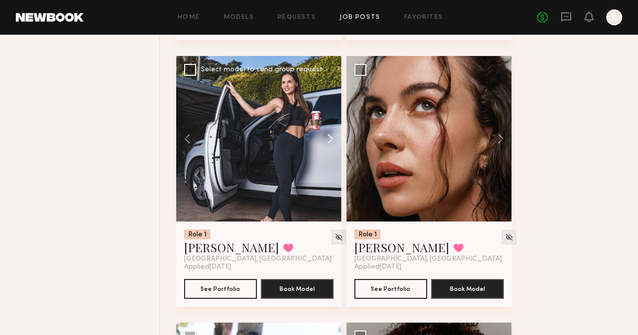
click at [329, 136] on button at bounding box center [326, 138] width 32 height 165
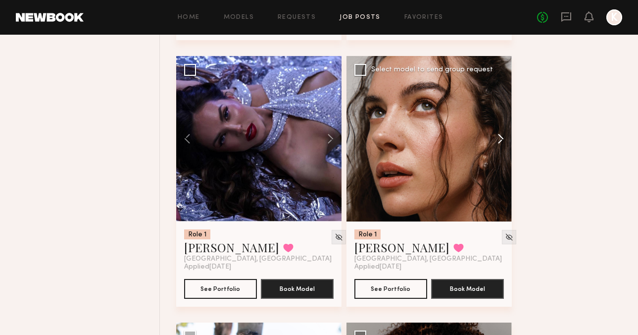
click at [498, 135] on button at bounding box center [496, 138] width 32 height 165
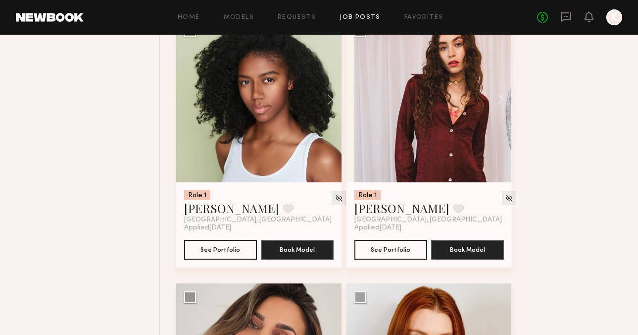
scroll to position [2536, 0]
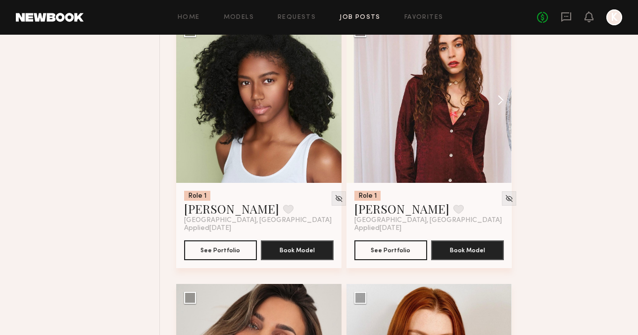
click at [498, 100] on button at bounding box center [496, 99] width 32 height 165
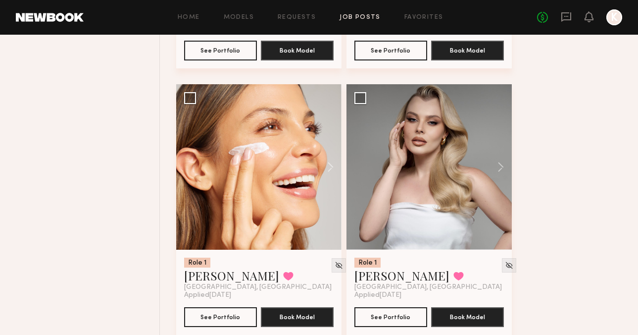
scroll to position [3537, 0]
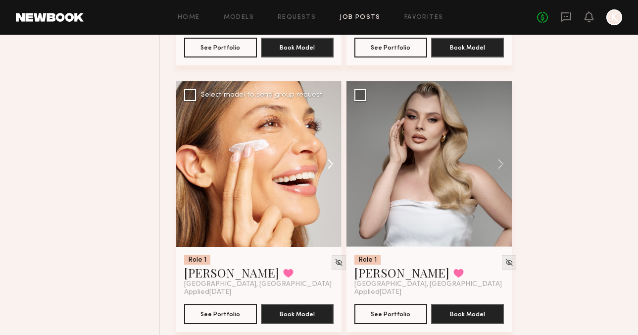
click at [325, 167] on button at bounding box center [326, 163] width 32 height 165
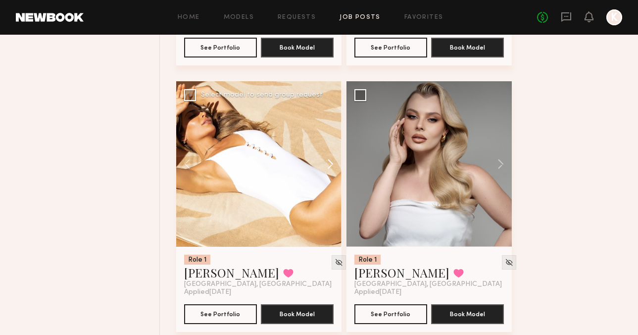
click at [325, 167] on button at bounding box center [326, 163] width 32 height 165
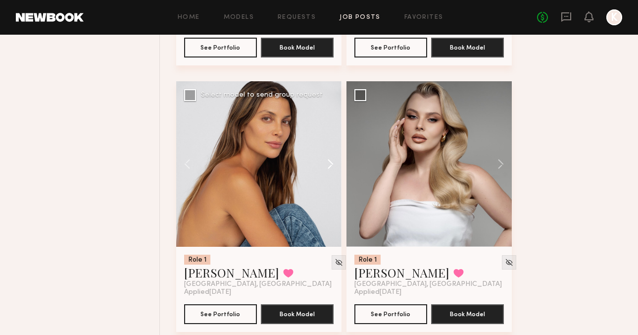
click at [325, 166] on button at bounding box center [326, 163] width 32 height 165
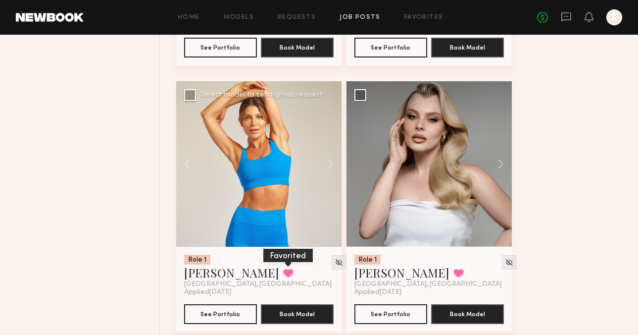
click at [283, 273] on button at bounding box center [288, 272] width 10 height 9
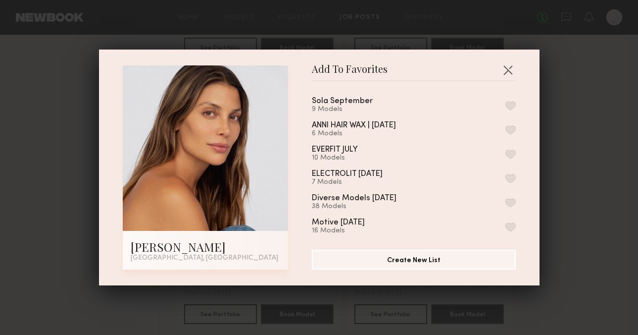
click at [513, 103] on button "button" at bounding box center [510, 105] width 10 height 9
click at [562, 101] on div "Add To Favorites Carly S. Los Angeles, CA Add To Favorites Sola September 10 Mo…" at bounding box center [319, 167] width 638 height 335
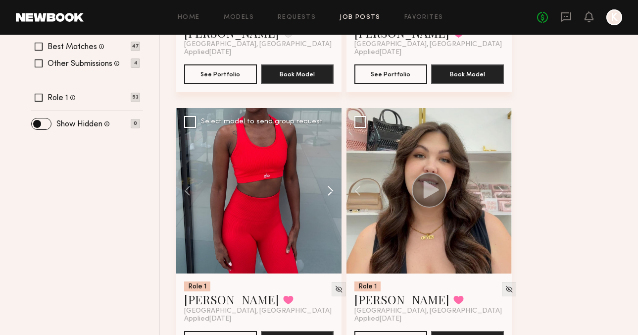
scroll to position [319, 0]
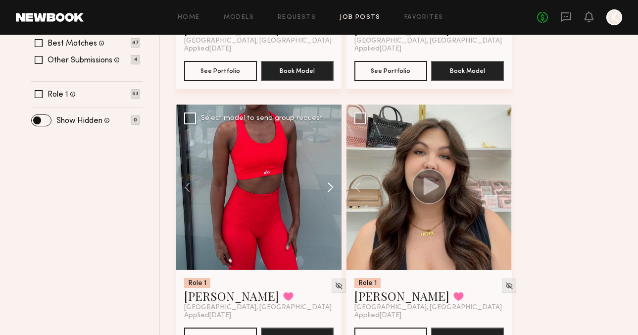
click at [330, 179] on button at bounding box center [326, 186] width 32 height 165
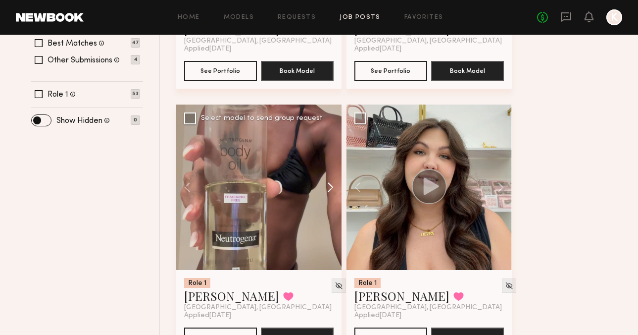
click at [330, 180] on button at bounding box center [326, 186] width 32 height 165
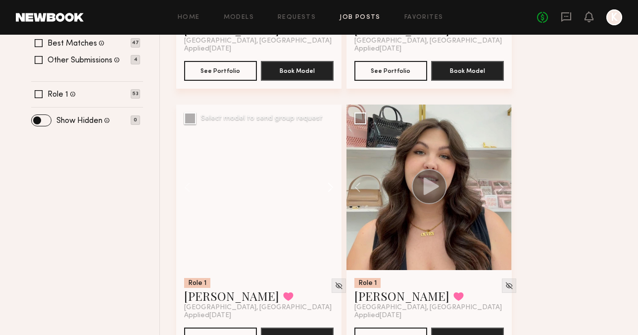
click at [330, 180] on button at bounding box center [326, 186] width 32 height 165
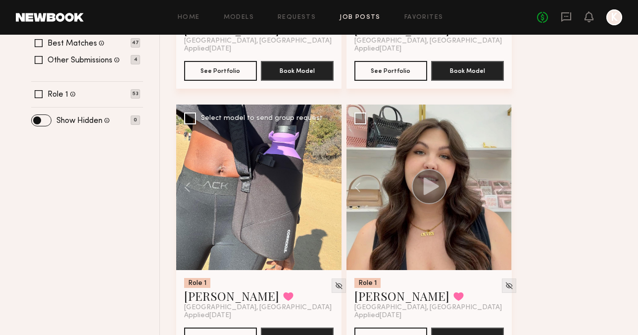
click at [330, 180] on div at bounding box center [258, 186] width 165 height 165
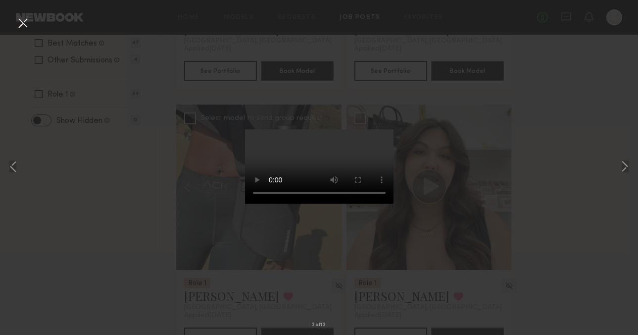
click at [565, 232] on div "2 of 12" at bounding box center [319, 167] width 638 height 335
click at [27, 21] on button at bounding box center [23, 24] width 16 height 18
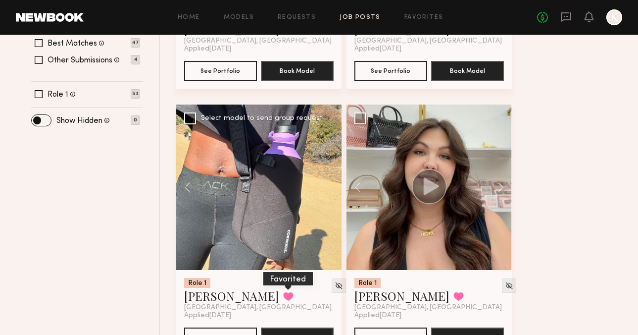
click at [283, 297] on button at bounding box center [288, 295] width 10 height 9
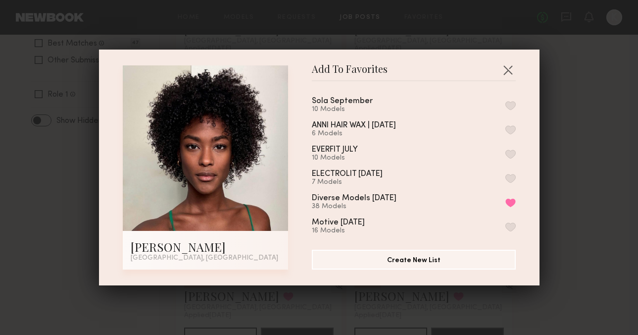
click at [512, 105] on button "button" at bounding box center [510, 105] width 10 height 9
click at [563, 112] on div "Add To Favorites Rose L. Los Angeles, CA Add To Favorites Sola September 11 Mod…" at bounding box center [319, 167] width 638 height 335
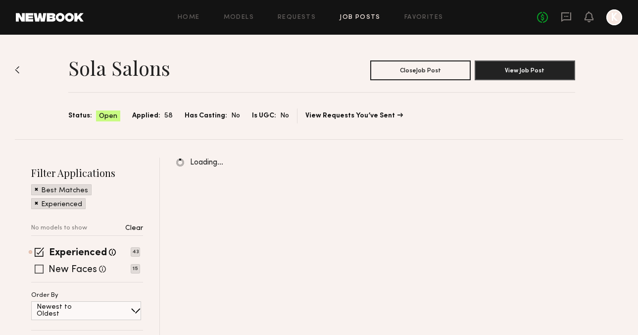
click at [40, 270] on span at bounding box center [39, 268] width 9 height 9
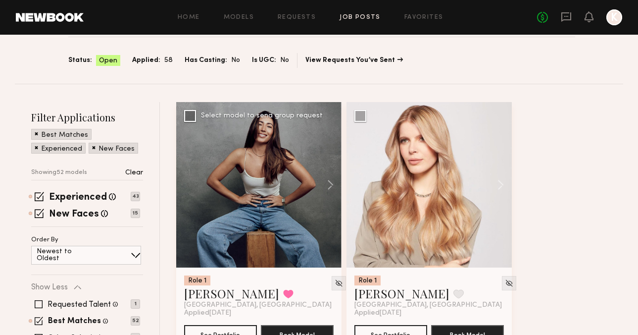
scroll to position [62, 0]
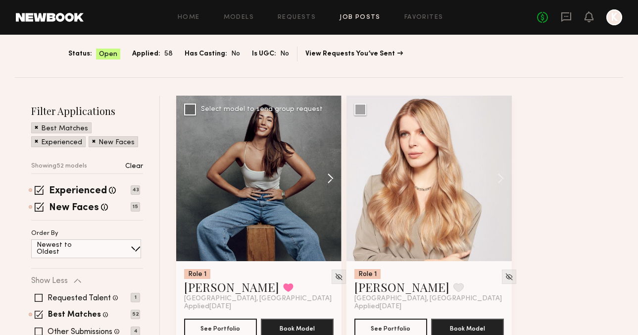
click at [325, 176] on button at bounding box center [326, 178] width 32 height 165
